Goal: Navigation & Orientation: Find specific page/section

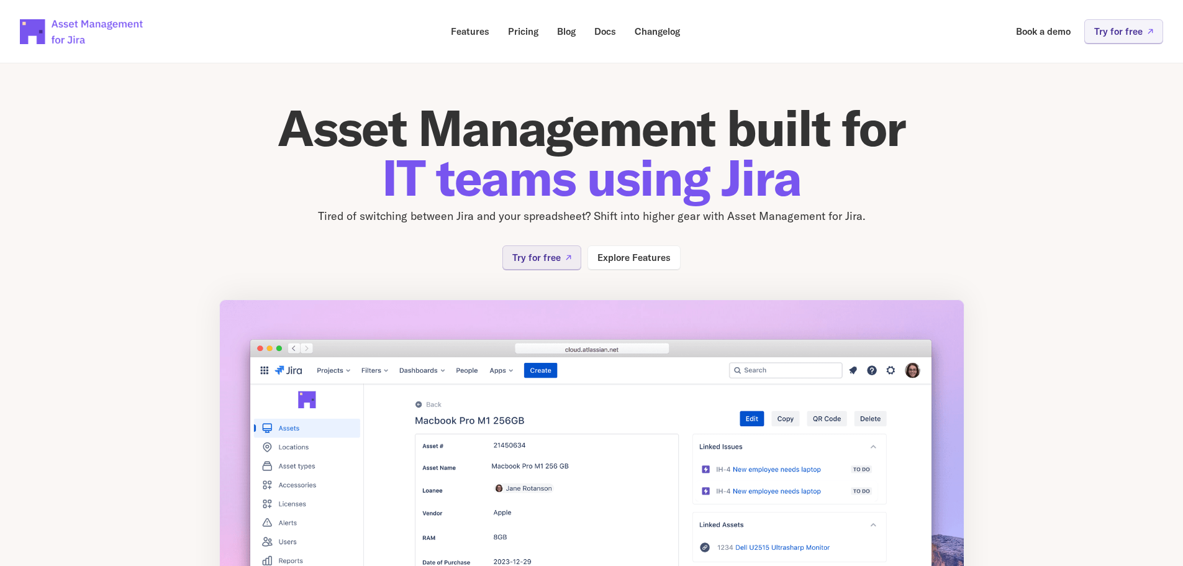
click at [39, 34] on img at bounding box center [82, 31] width 124 height 43
click at [648, 226] on div "Asset Management built for IT teams using Jira Tired of switching between Jira …" at bounding box center [591, 186] width 745 height 166
drag, startPoint x: 608, startPoint y: 209, endPoint x: 579, endPoint y: 188, distance: 35.2
click at [600, 201] on div "Asset Management built for IT teams using Jira Tired of switching between Jira …" at bounding box center [591, 164] width 745 height 122
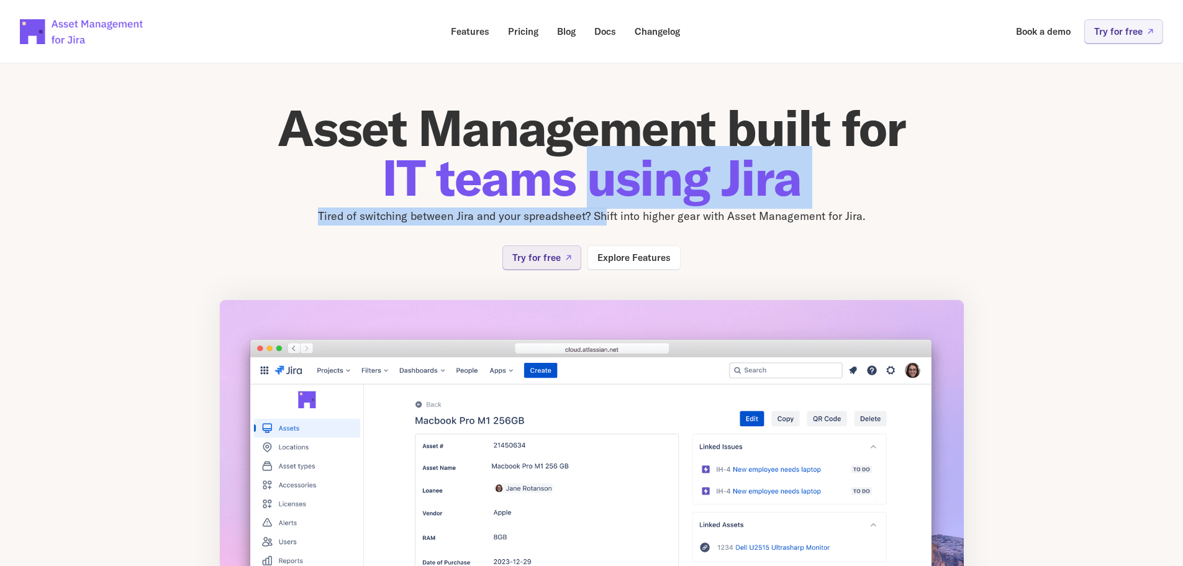
click at [63, 42] on img at bounding box center [82, 31] width 124 height 43
click at [475, 33] on p "Features" at bounding box center [470, 31] width 38 height 9
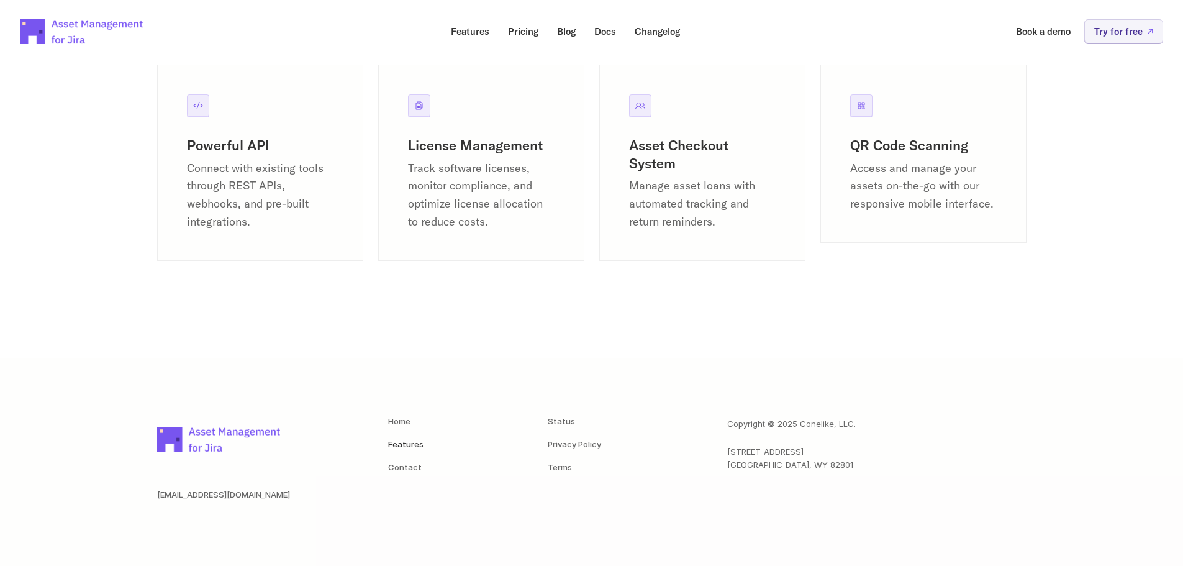
scroll to position [1738, 0]
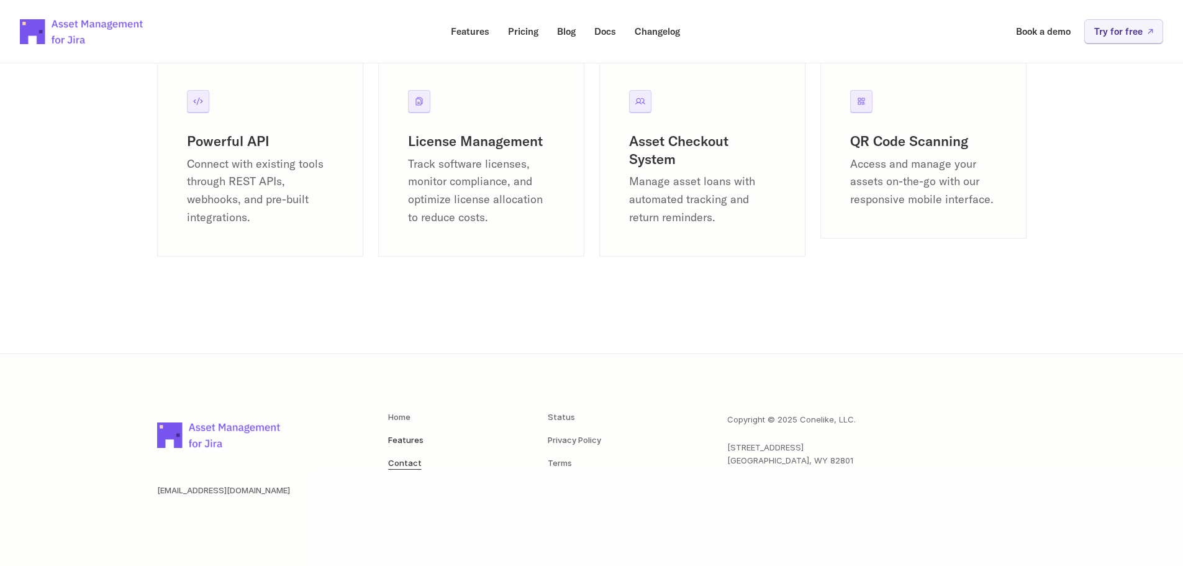
click at [397, 465] on link "Contact" at bounding box center [405, 463] width 34 height 10
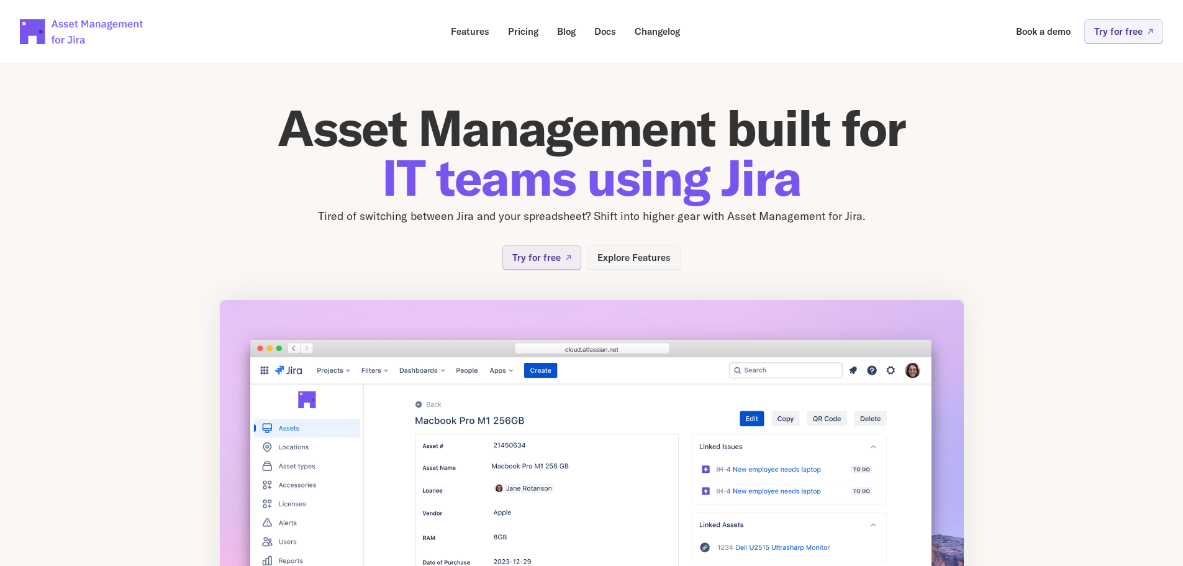
click at [646, 261] on p "Explore Features" at bounding box center [633, 257] width 73 height 9
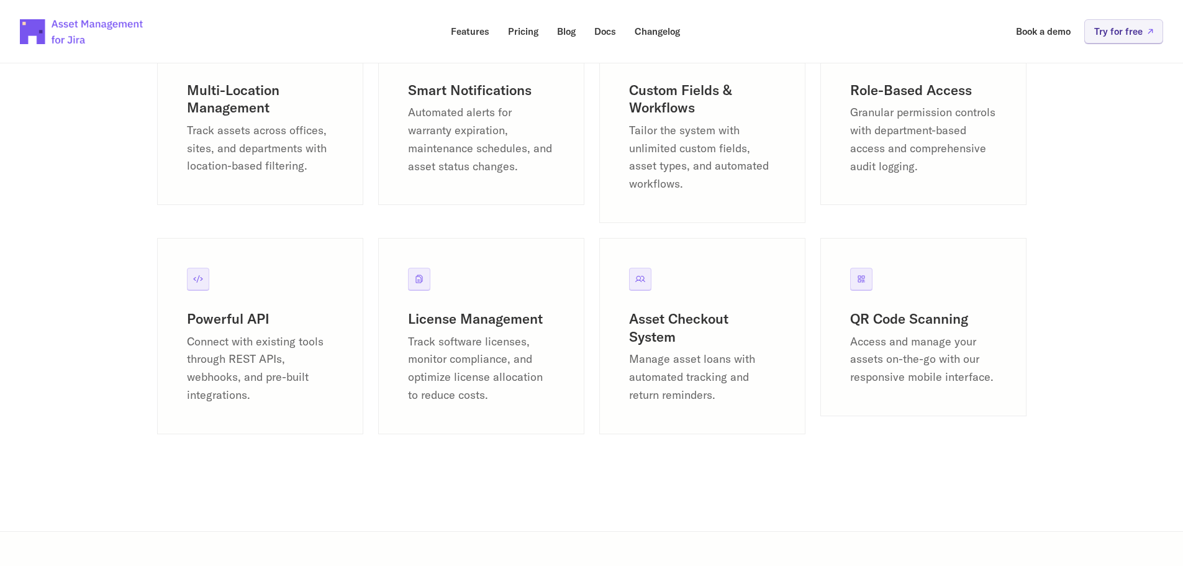
scroll to position [1738, 0]
